Goal: Information Seeking & Learning: Learn about a topic

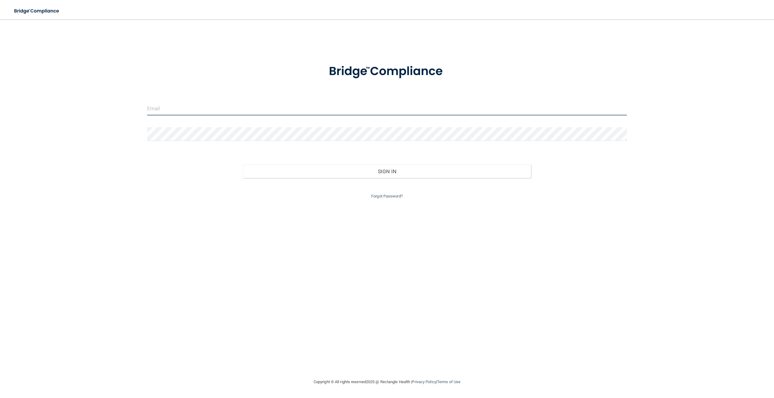
type input "[PERSON_NAME][EMAIL_ADDRESS][DOMAIN_NAME]"
drag, startPoint x: 216, startPoint y: 108, endPoint x: 127, endPoint y: 112, distance: 88.9
click at [127, 112] on div "[PERSON_NAME][EMAIL_ADDRESS][DOMAIN_NAME] Invalid email/password. You don't hav…" at bounding box center [386, 198] width 749 height 347
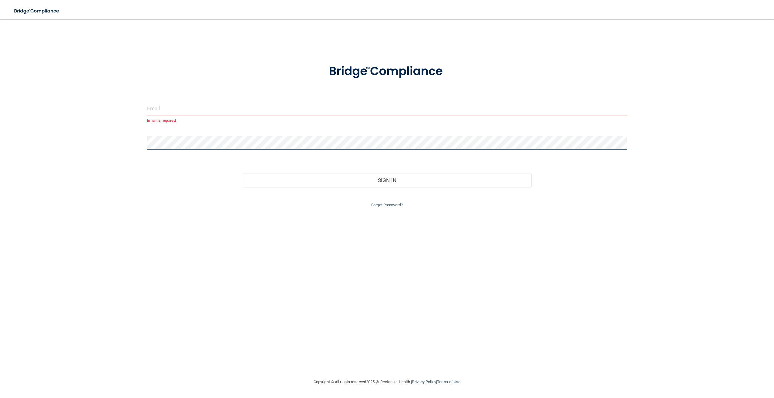
click at [134, 159] on div "Email is required Invalid email/password. You don't have permission to access t…" at bounding box center [386, 198] width 749 height 347
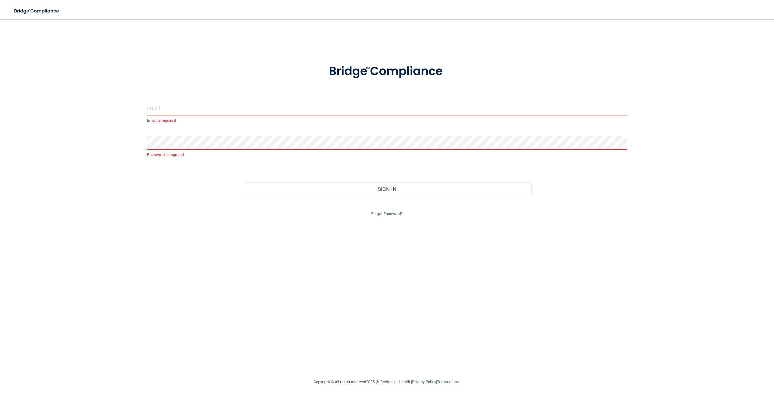
click at [155, 112] on input "email" at bounding box center [387, 109] width 480 height 14
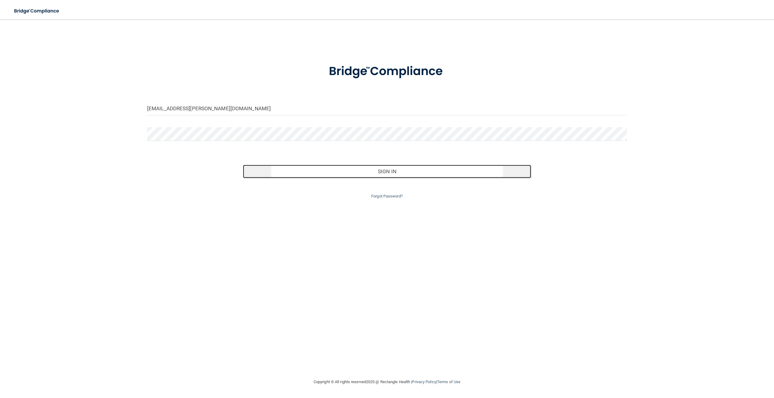
click at [332, 169] on button "Sign In" at bounding box center [387, 171] width 288 height 13
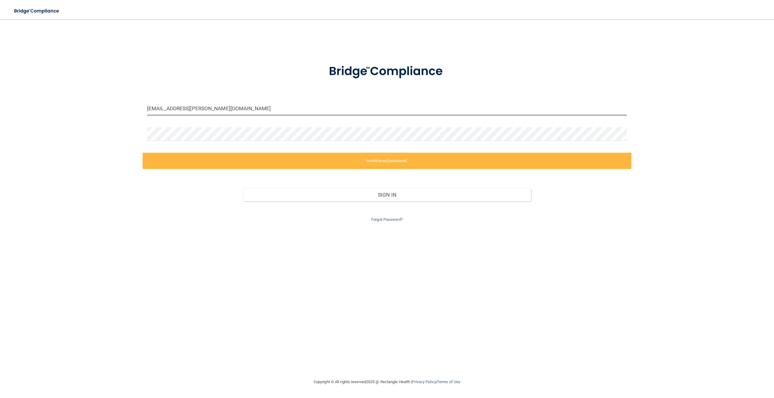
click at [149, 110] on input "[EMAIL_ADDRESS][PERSON_NAME][DOMAIN_NAME]" at bounding box center [387, 109] width 480 height 14
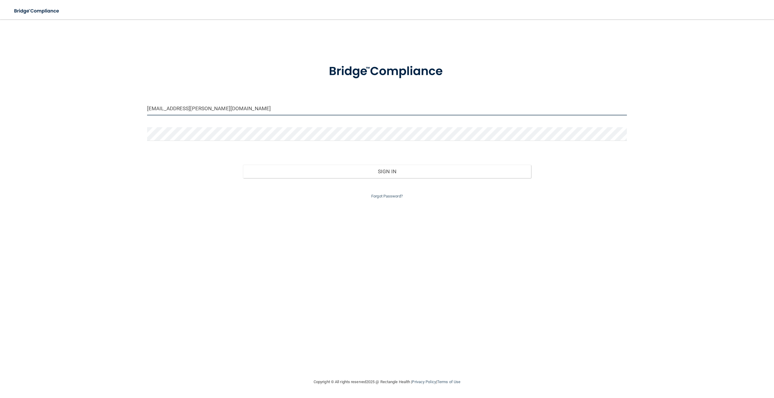
type input "[EMAIL_ADDRESS][PERSON_NAME][DOMAIN_NAME]"
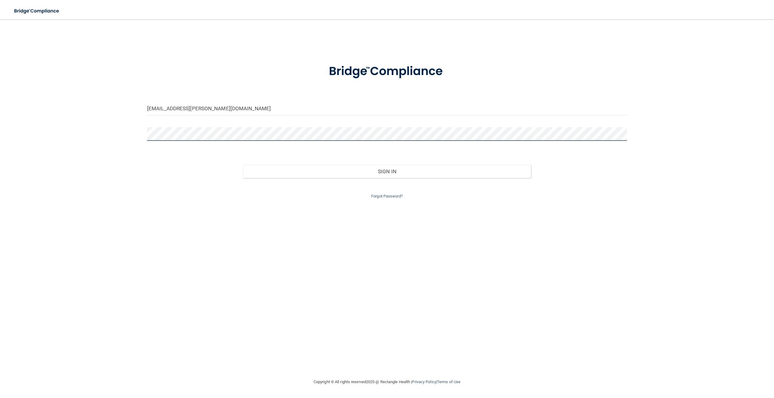
click at [140, 129] on div "[EMAIL_ADDRESS][PERSON_NAME][DOMAIN_NAME] Invalid email/password. You don't hav…" at bounding box center [386, 198] width 749 height 347
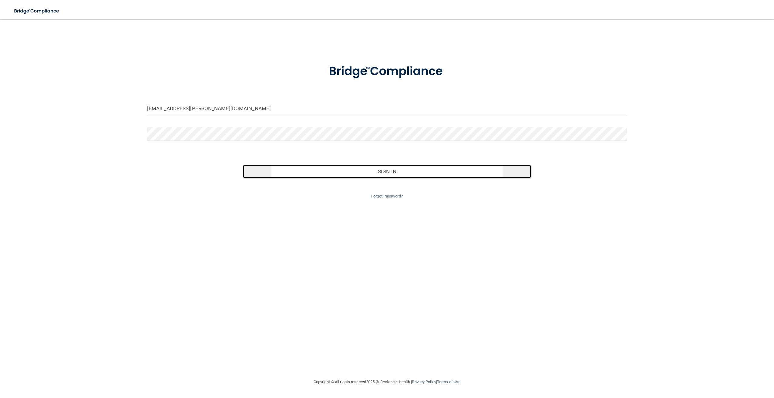
click at [372, 170] on button "Sign In" at bounding box center [387, 171] width 288 height 13
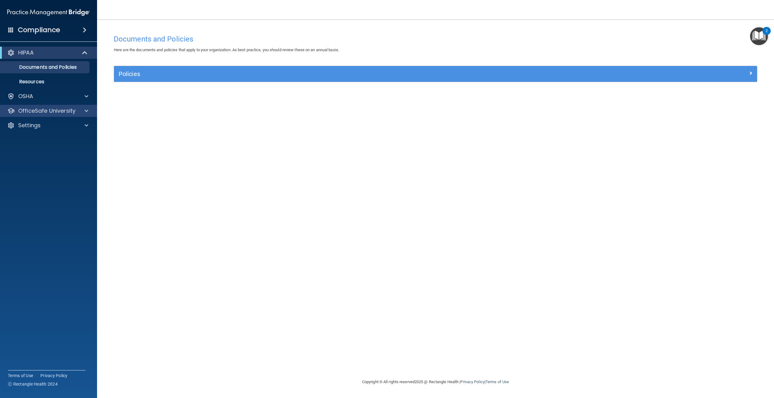
click at [87, 116] on div "OfficeSafe University" at bounding box center [48, 111] width 97 height 12
click at [87, 112] on span at bounding box center [87, 110] width 4 height 7
click at [49, 124] on p "HIPAA Training" at bounding box center [29, 125] width 50 height 6
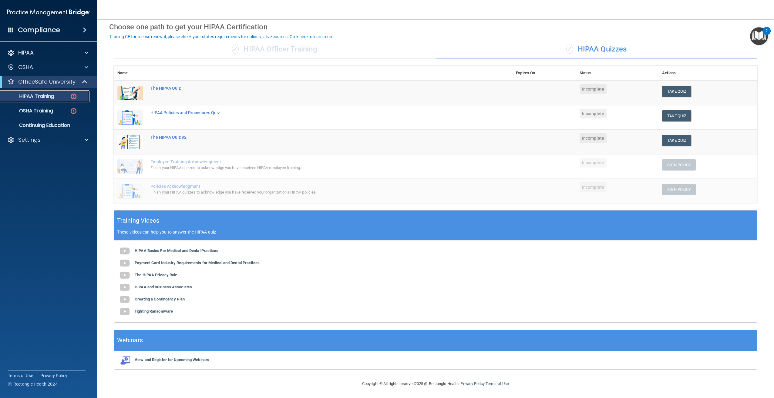
scroll to position [26, 0]
click at [202, 250] on b "HIPAA Basics For Medical and Dental Practices" at bounding box center [177, 250] width 84 height 5
